Goal: Task Accomplishment & Management: Use online tool/utility

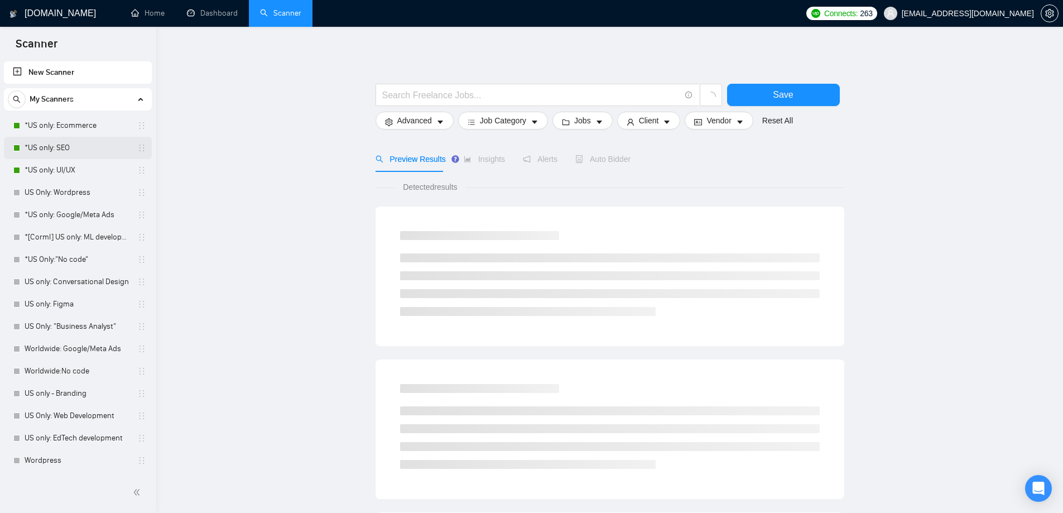
click at [66, 144] on link "*US only: SEO" at bounding box center [78, 148] width 106 height 22
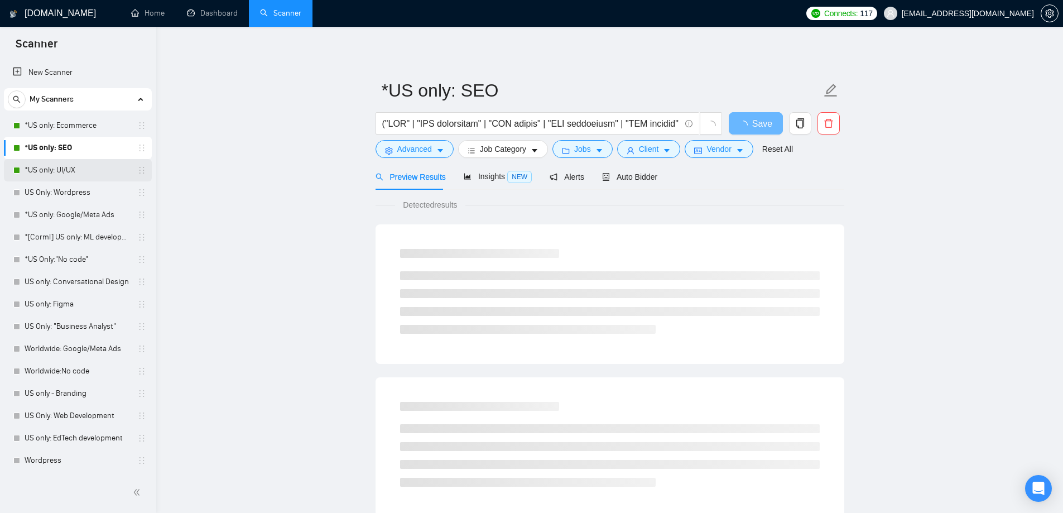
click at [63, 170] on link "*US only: UI/UX" at bounding box center [78, 170] width 106 height 22
click at [65, 130] on link "*US only: Ecommerce" at bounding box center [78, 125] width 106 height 22
click at [79, 188] on link "US Only: Wordpress" at bounding box center [78, 192] width 106 height 22
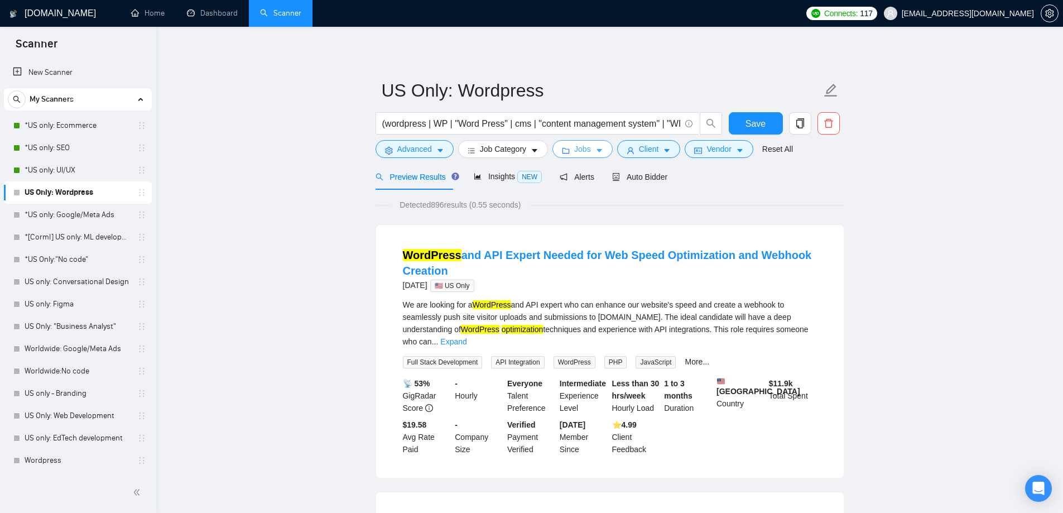
click at [587, 152] on span "Jobs" at bounding box center [582, 149] width 17 height 12
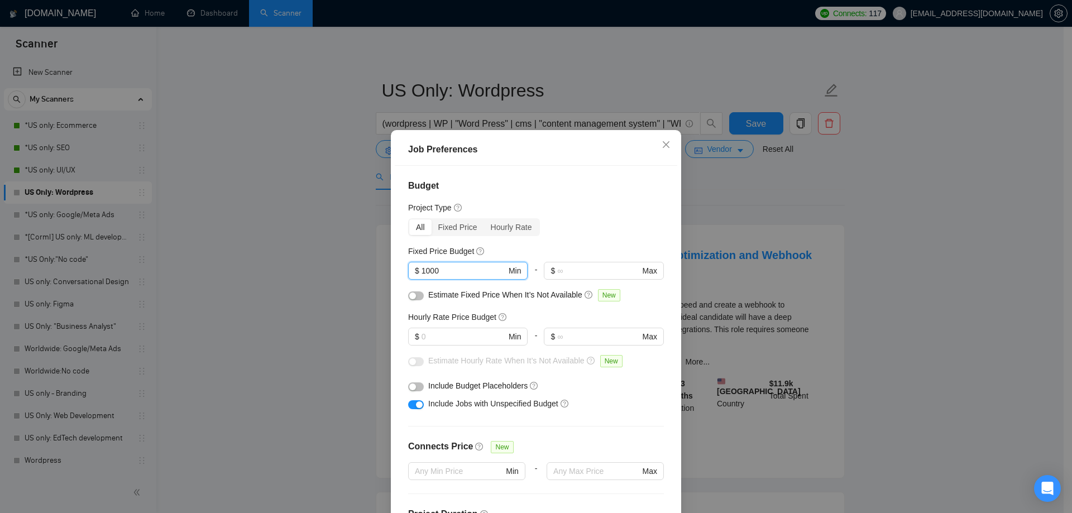
drag, startPoint x: 457, startPoint y: 271, endPoint x: 370, endPoint y: 274, distance: 86.5
click at [370, 274] on div "Job Preferences Budget Project Type All Fixed Price Hourly Rate Fixed Price Bud…" at bounding box center [536, 256] width 1072 height 513
click at [546, 188] on h4 "Budget" at bounding box center [536, 185] width 256 height 13
click at [395, 190] on div "Budget Project Type All Fixed Price Hourly Rate Fixed Price Budget $ 1000 Min -…" at bounding box center [536, 345] width 282 height 359
click at [273, 200] on div "Job Preferences Budget Project Type All Fixed Price Hourly Rate Fixed Price Bud…" at bounding box center [536, 256] width 1072 height 513
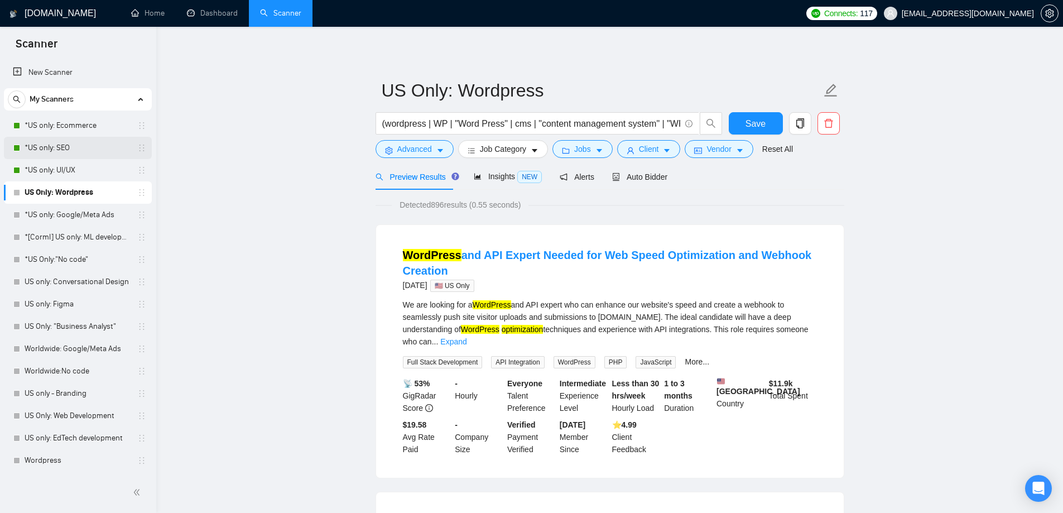
click at [84, 152] on link "*US only: SEO" at bounding box center [78, 148] width 106 height 22
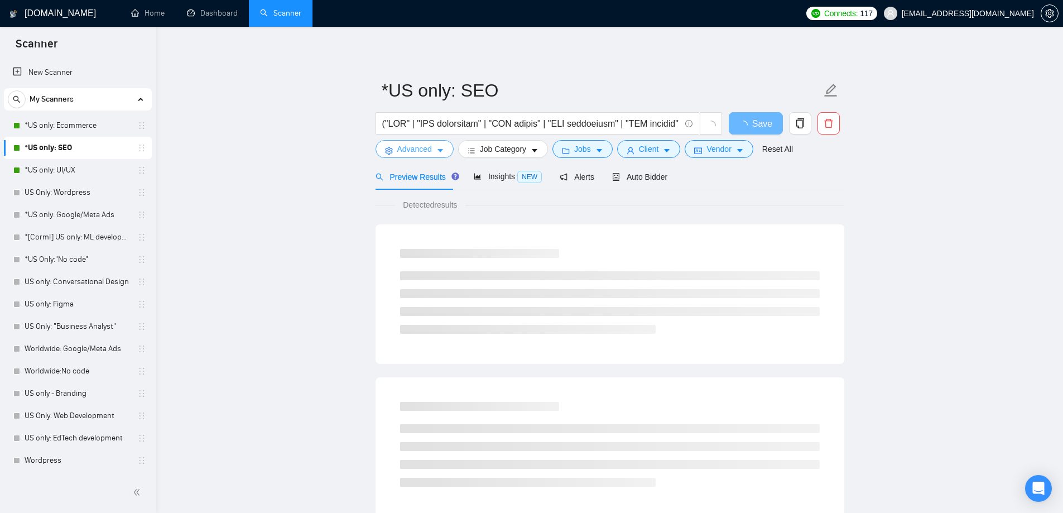
click at [416, 146] on span "Advanced" at bounding box center [414, 149] width 35 height 12
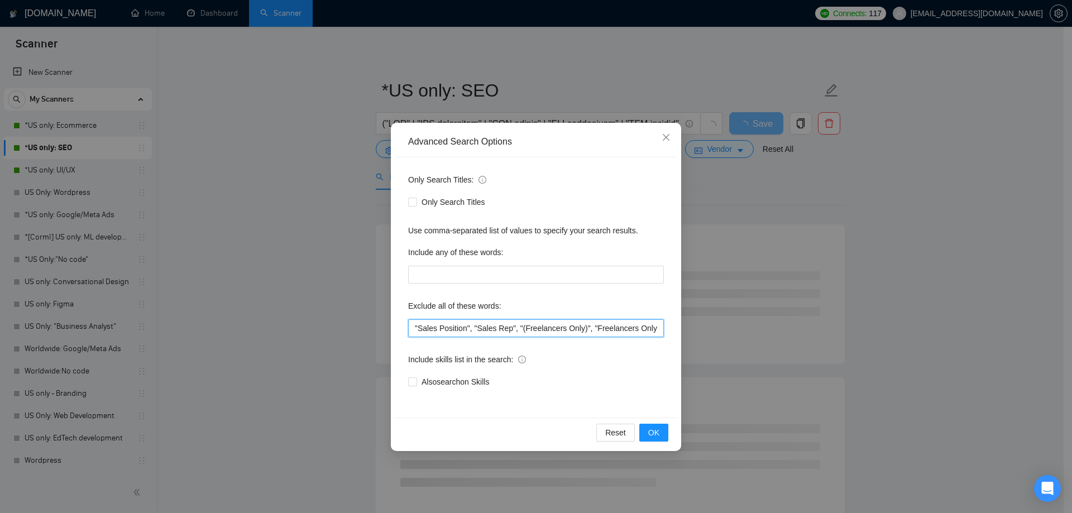
click at [413, 329] on input ""Sales Position", "Sales Rep", "(Freelancers Only)", "Freelancers Only", "Appoi…" at bounding box center [536, 328] width 256 height 18
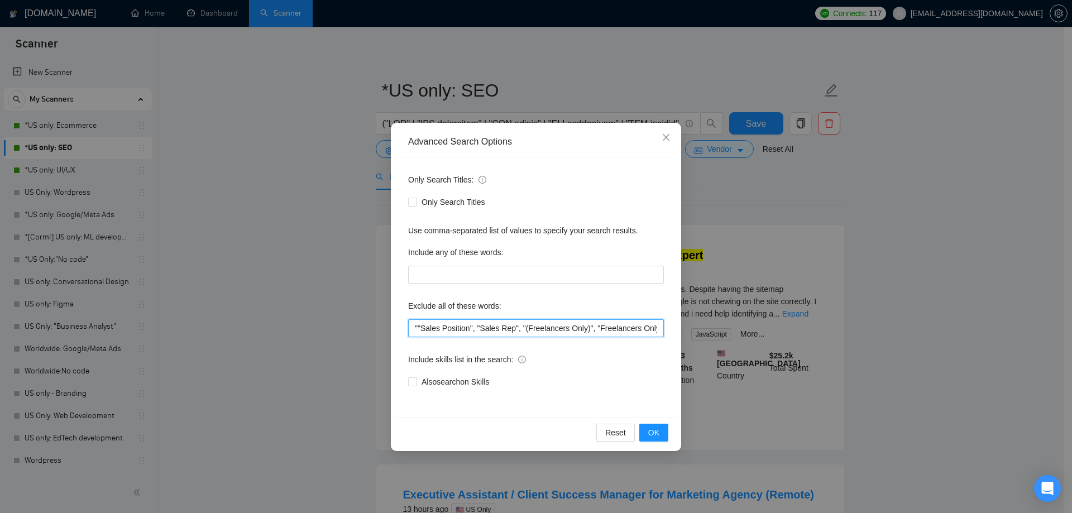
paste input "Acquisition Specialist"
type input ""Acquisition Specialist", "Sales Position", "Sales Rep", "(Freelancers Only)", …"
click at [662, 434] on button "OK" at bounding box center [653, 433] width 29 height 18
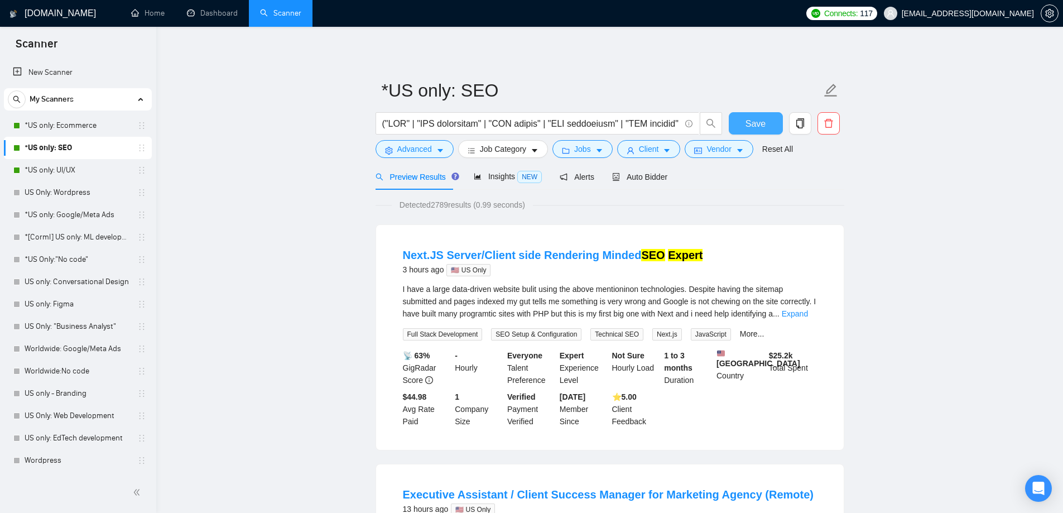
click at [744, 122] on button "Save" at bounding box center [756, 123] width 54 height 22
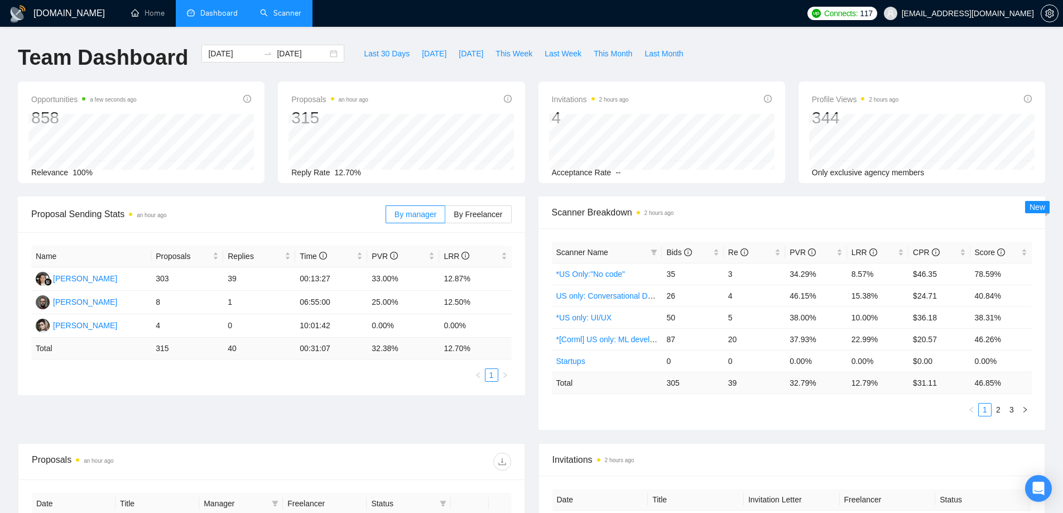
click at [276, 9] on link "Scanner" at bounding box center [280, 12] width 41 height 9
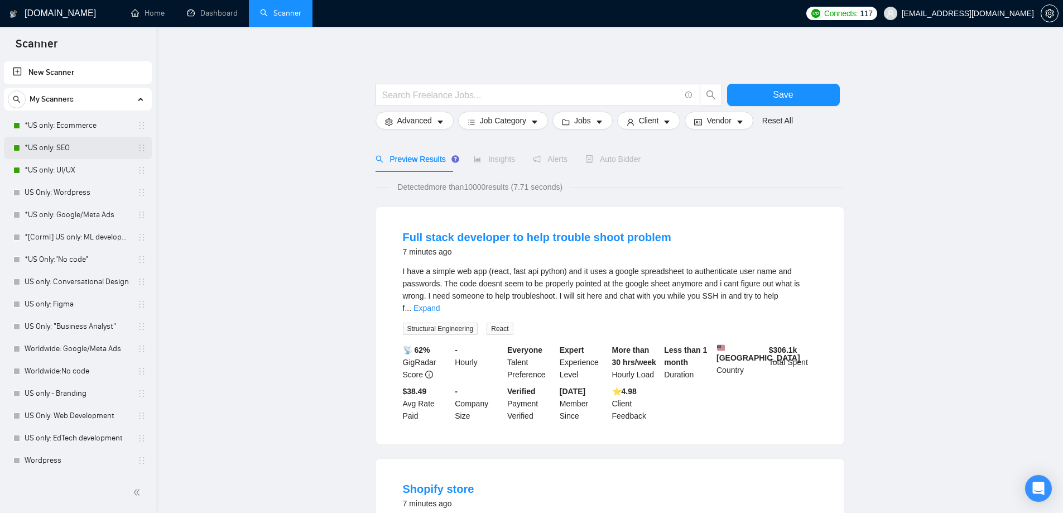
click at [63, 144] on link "*US only: SEO" at bounding box center [78, 148] width 106 height 22
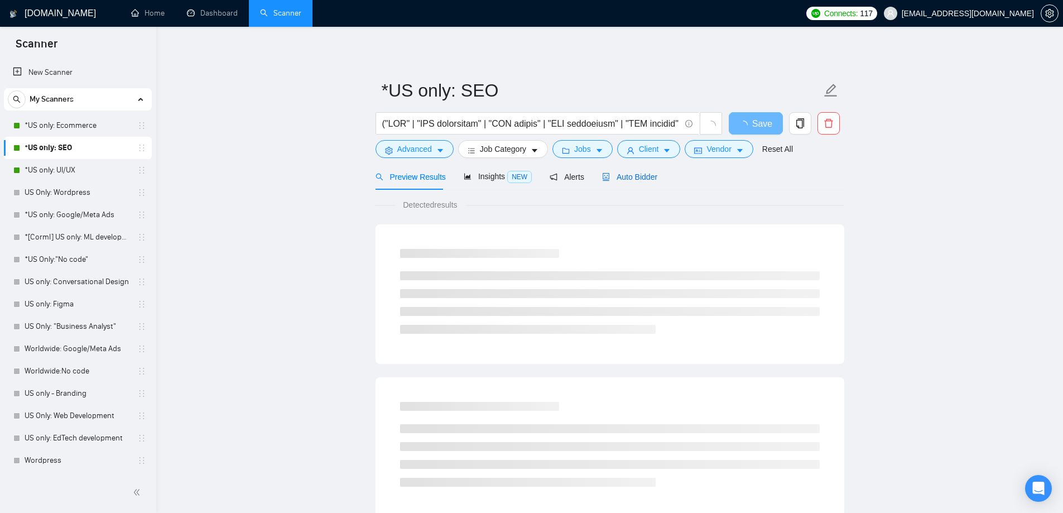
click at [633, 178] on span "Auto Bidder" at bounding box center [629, 176] width 55 height 9
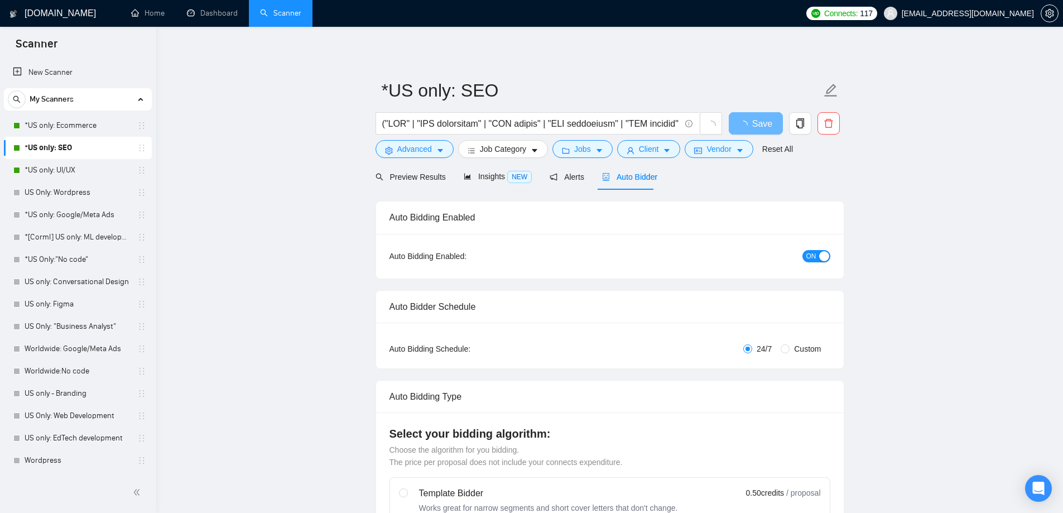
checkbox input "true"
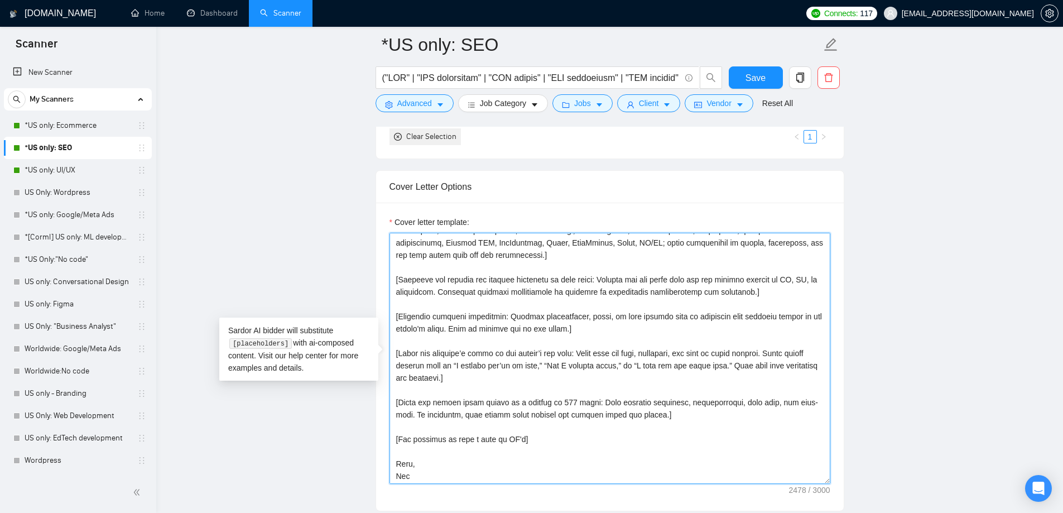
scroll to position [246, 0]
drag, startPoint x: 394, startPoint y: 189, endPoint x: 623, endPoint y: 479, distance: 369.9
click at [623, 479] on textarea "Cover letter template:" at bounding box center [610, 358] width 441 height 251
